Goal: Task Accomplishment & Management: Use online tool/utility

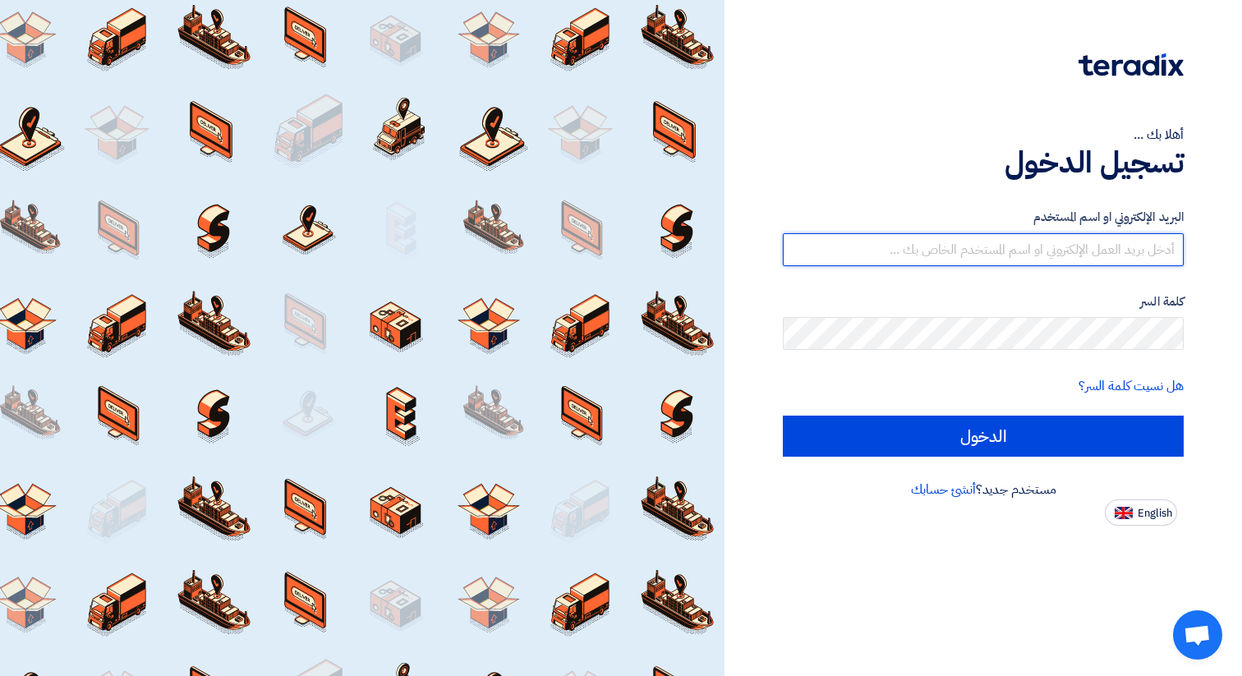
click at [996, 256] on input "text" at bounding box center [983, 249] width 401 height 33
type input "[PERSON_NAME][DOMAIN_NAME][EMAIL_ADDRESS][DOMAIN_NAME]"
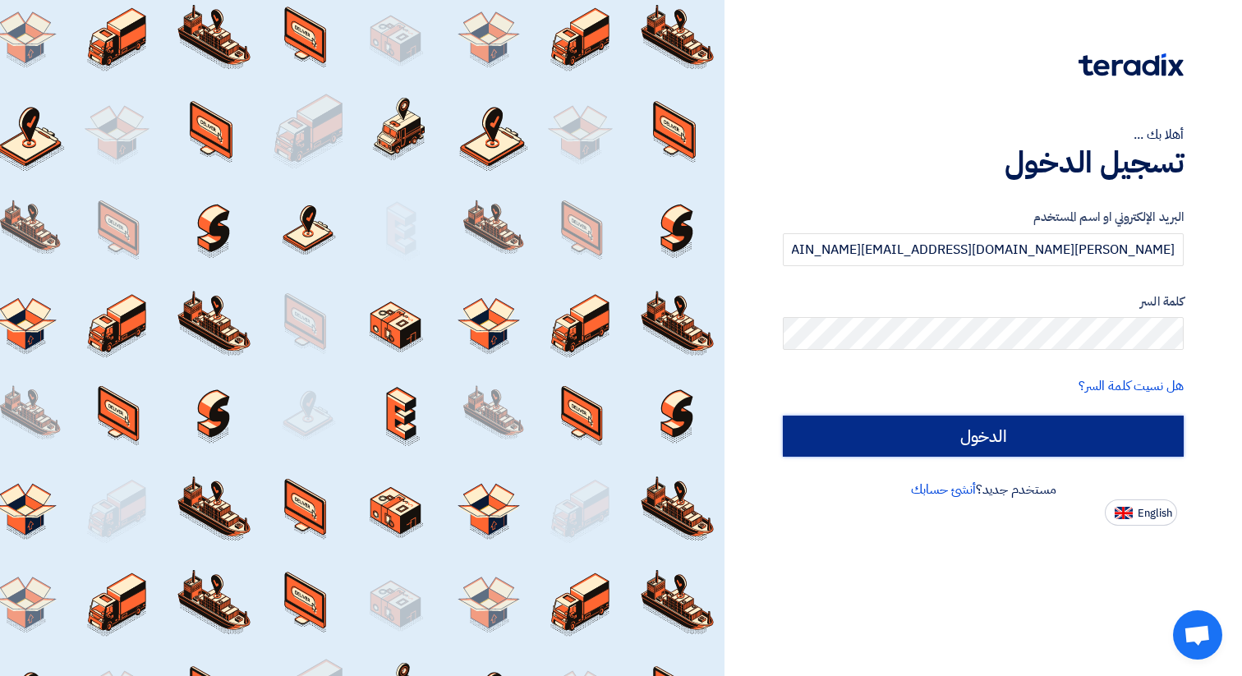
click at [973, 448] on input "الدخول" at bounding box center [983, 436] width 401 height 41
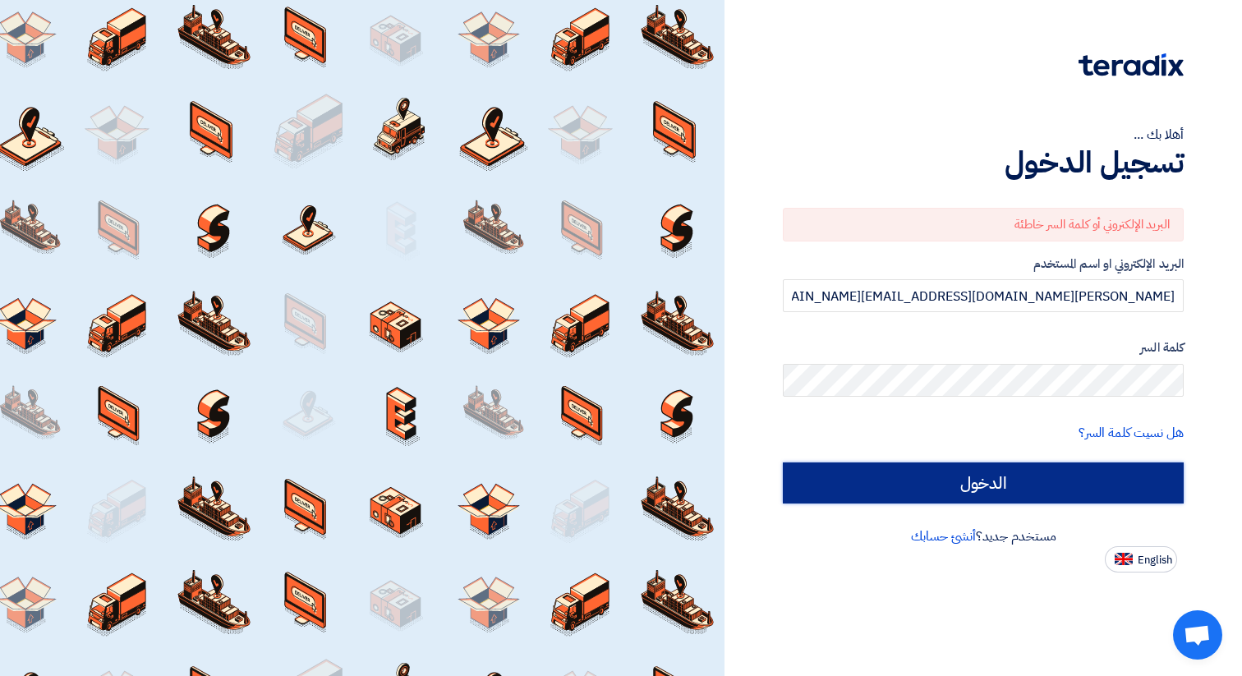
click at [980, 477] on input "الدخول" at bounding box center [983, 482] width 401 height 41
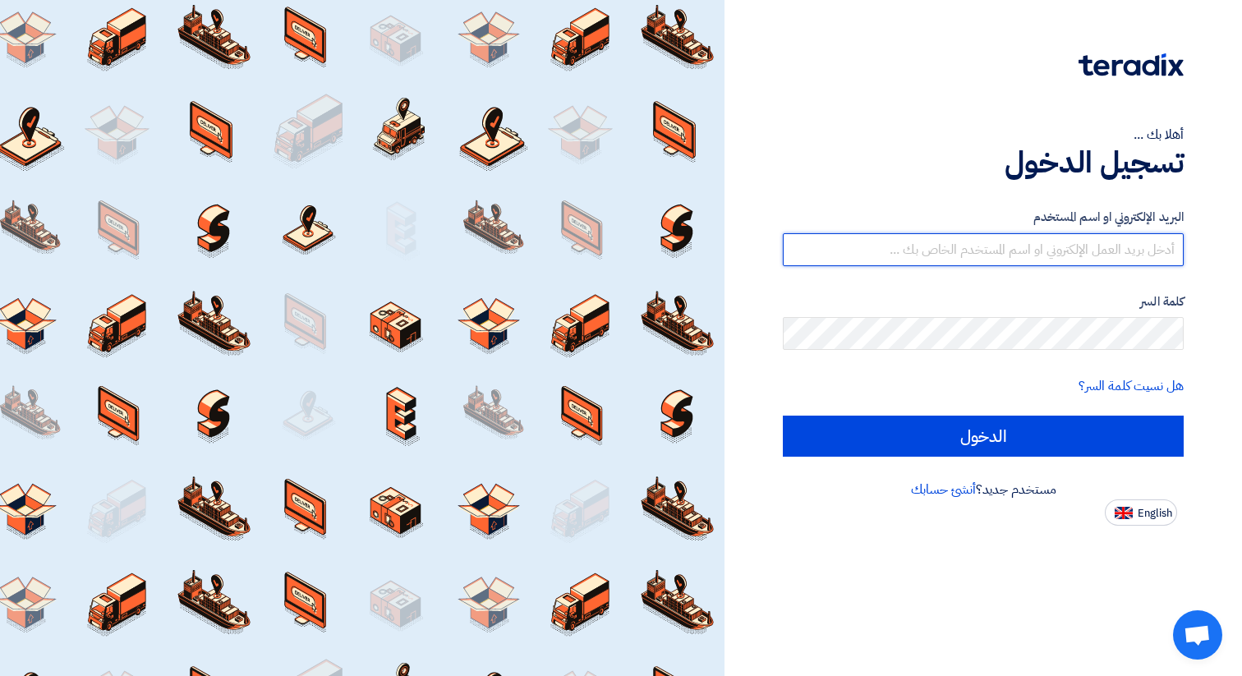
click at [1001, 254] on input "text" at bounding box center [983, 249] width 401 height 33
type input "[PERSON_NAME][DOMAIN_NAME][EMAIL_ADDRESS][DOMAIN_NAME]"
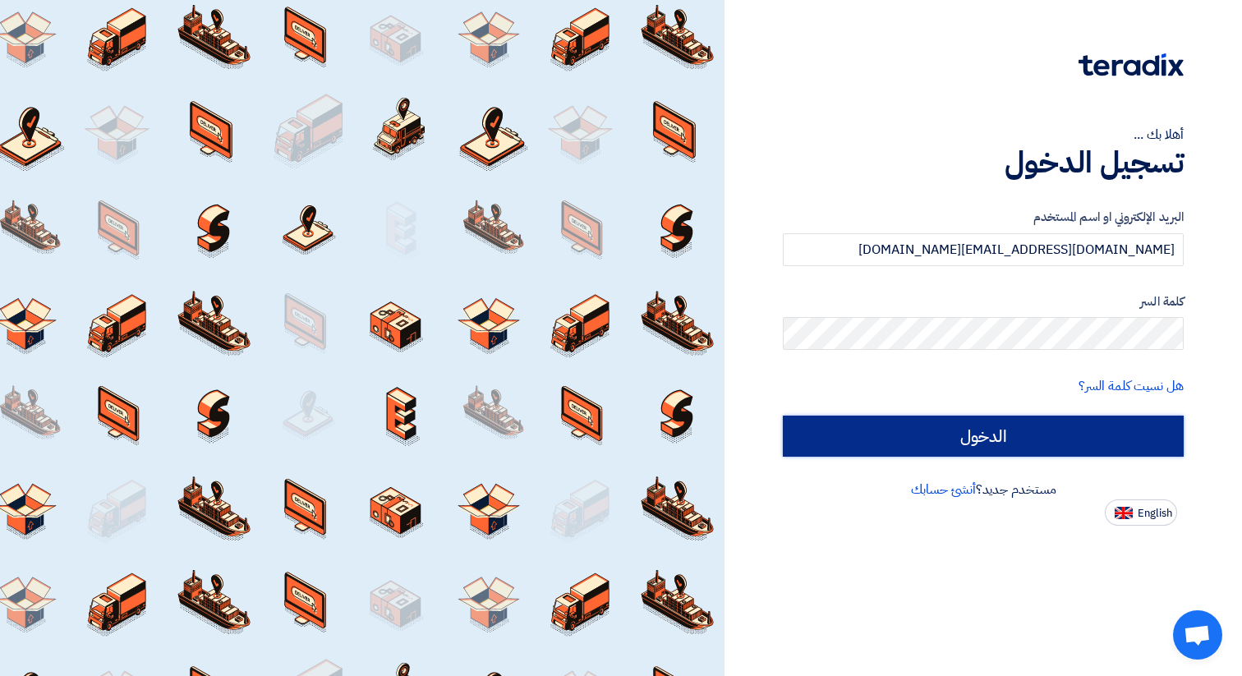
click at [983, 441] on input "الدخول" at bounding box center [983, 436] width 401 height 41
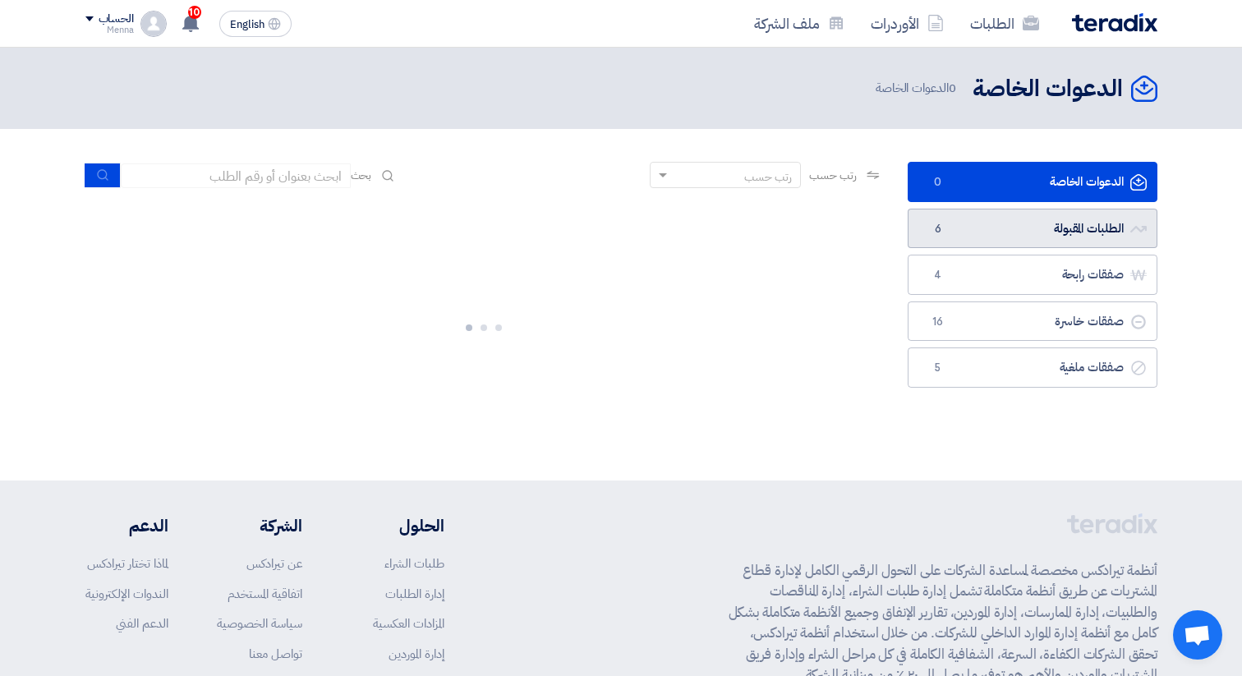
click at [1038, 237] on link "الطلبات المقبولة الطلبات المقبولة 6" at bounding box center [1033, 229] width 250 height 40
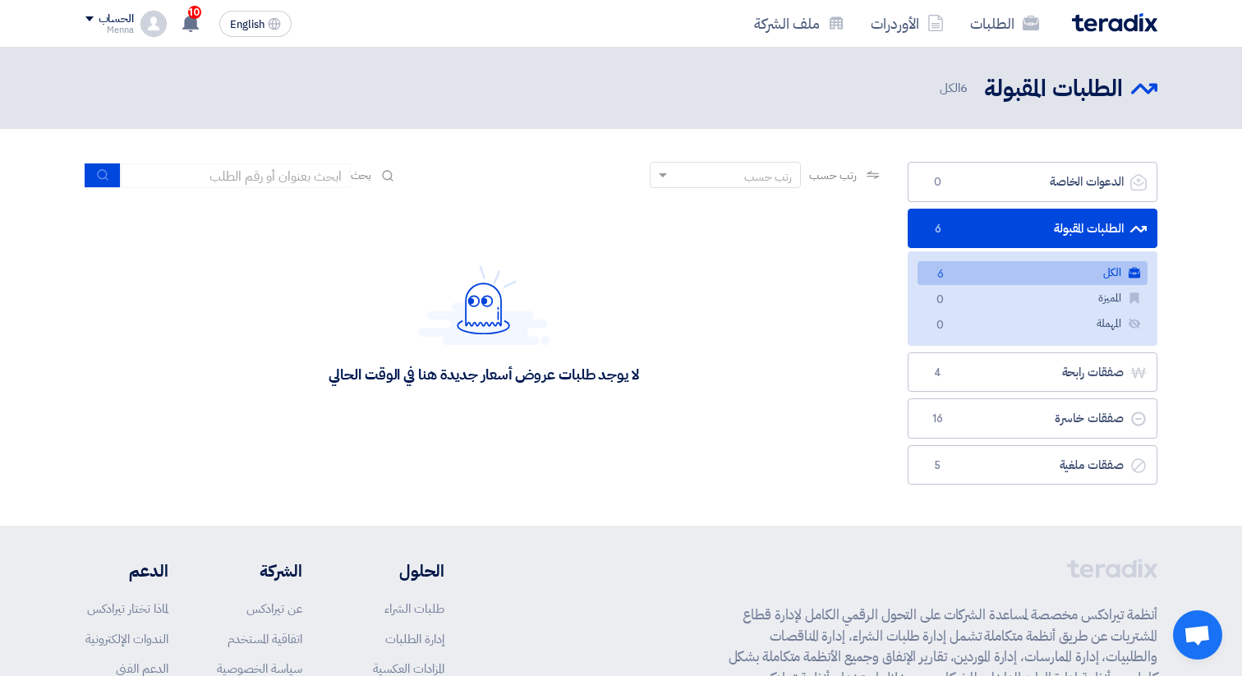
click at [1093, 269] on link "الكل الكل 6" at bounding box center [1033, 273] width 230 height 24
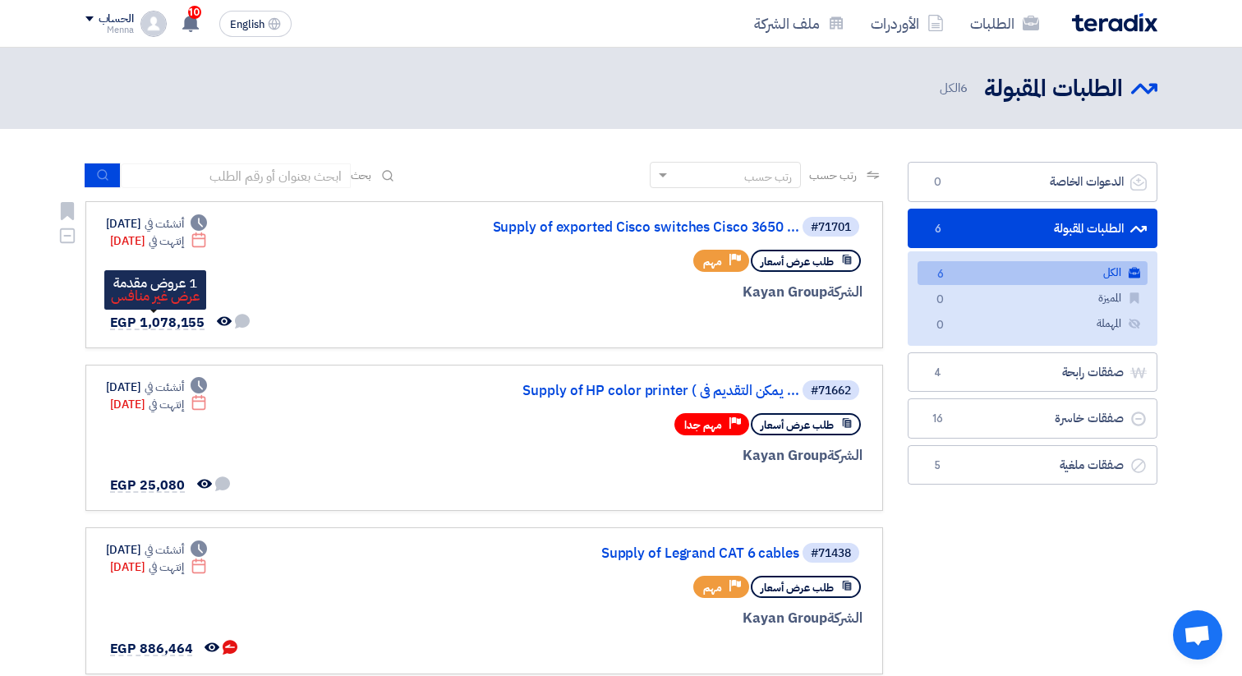
click at [173, 322] on span "EGP 1,078,155" at bounding box center [157, 323] width 95 height 20
click at [709, 221] on link "Supply of exported Cisco switches Cisco 3650 ..." at bounding box center [635, 227] width 329 height 15
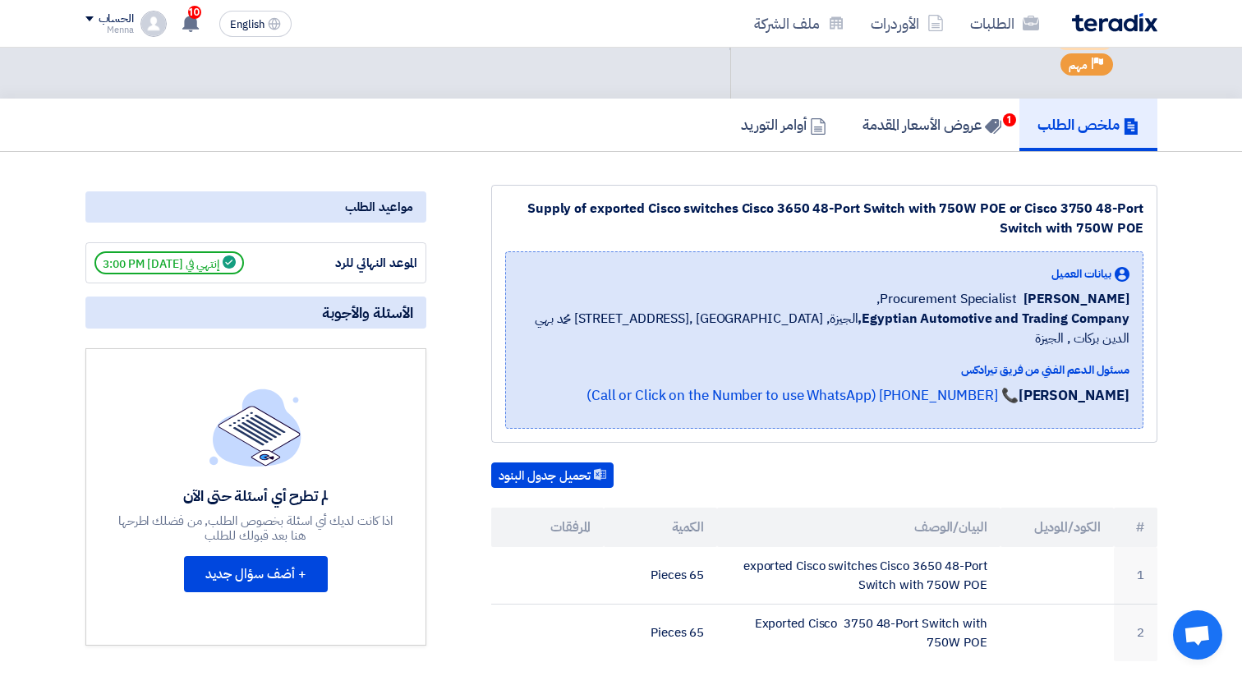
scroll to position [116, 0]
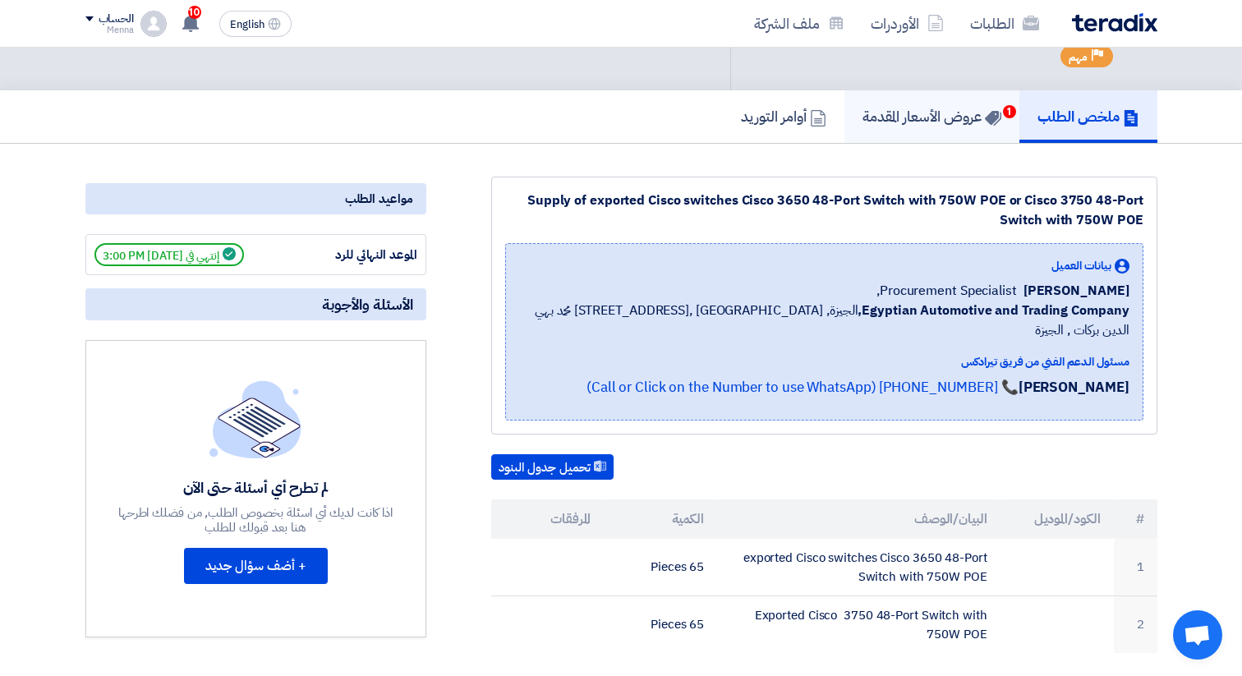
click at [881, 116] on h5 "عروض الأسعار المقدمة 1" at bounding box center [932, 116] width 139 height 19
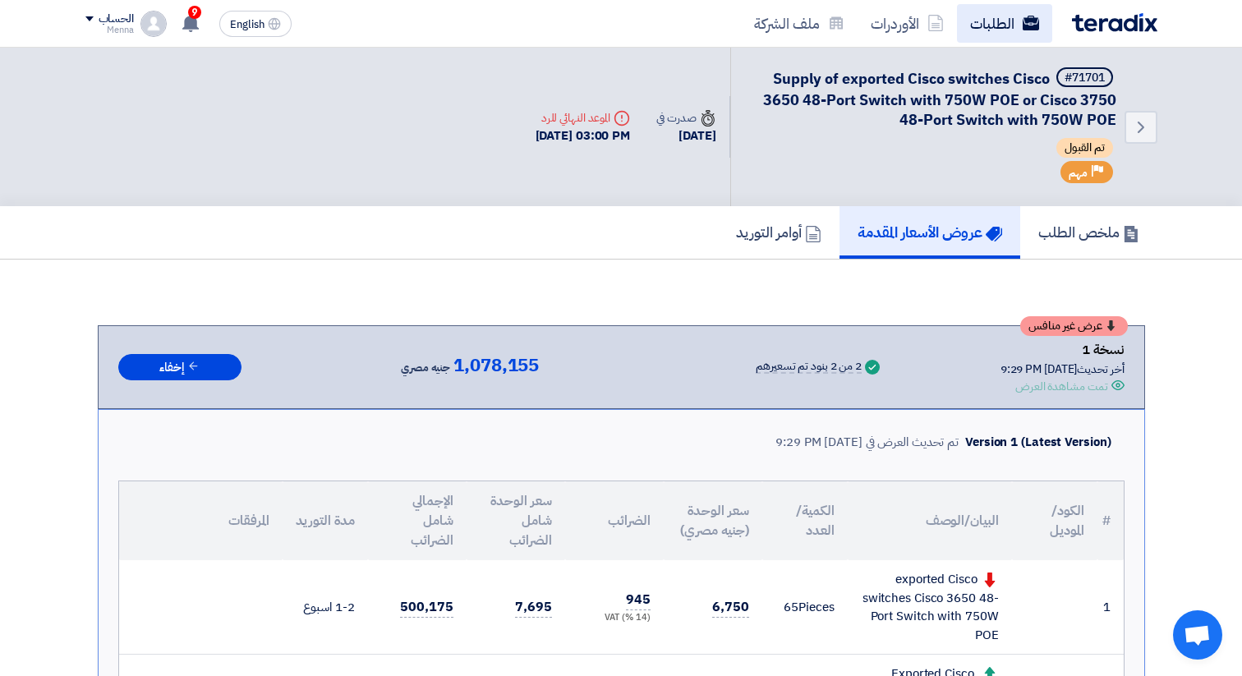
click at [993, 16] on link "الطلبات" at bounding box center [1004, 23] width 95 height 39
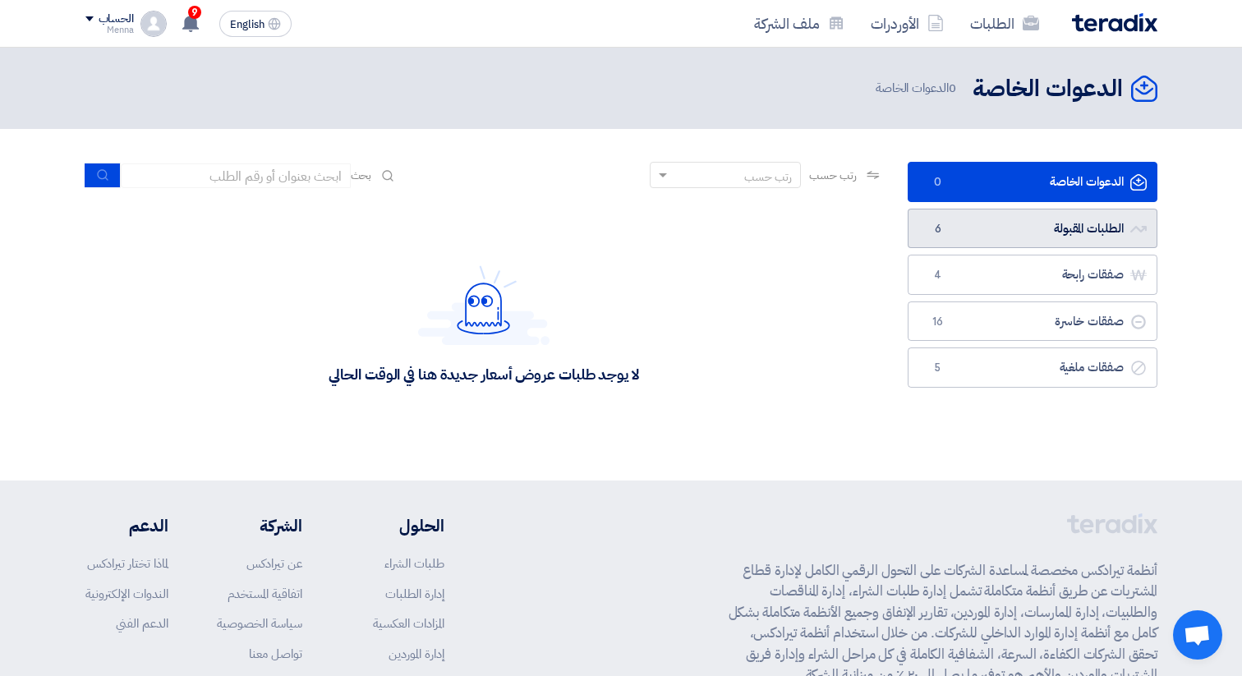
click at [1037, 224] on link "الطلبات المقبولة الطلبات المقبولة 6" at bounding box center [1033, 229] width 250 height 40
